Goal: Task Accomplishment & Management: Use online tool/utility

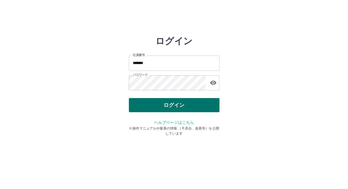
click at [135, 110] on button "ログイン" at bounding box center [174, 105] width 91 height 14
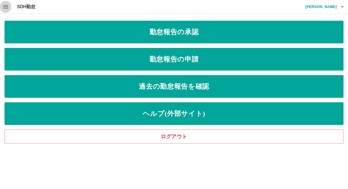
click at [4, 8] on icon "button" at bounding box center [5, 6] width 7 height 7
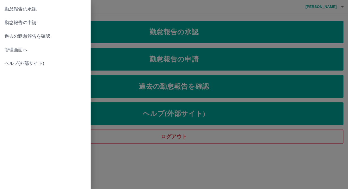
click at [115, 9] on div at bounding box center [174, 94] width 348 height 189
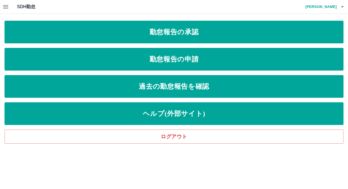
click at [3, 9] on icon "button" at bounding box center [5, 6] width 7 height 7
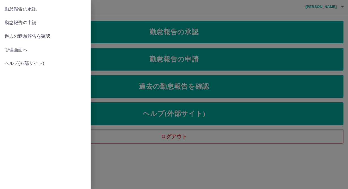
click at [122, 14] on div at bounding box center [174, 94] width 348 height 189
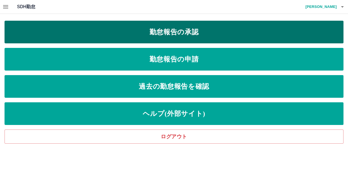
click at [158, 28] on link "勤怠報告の承認" at bounding box center [174, 32] width 339 height 23
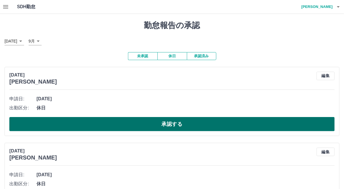
click at [147, 121] on button "承認する" at bounding box center [172, 124] width 326 height 14
